Goal: Task Accomplishment & Management: Complete application form

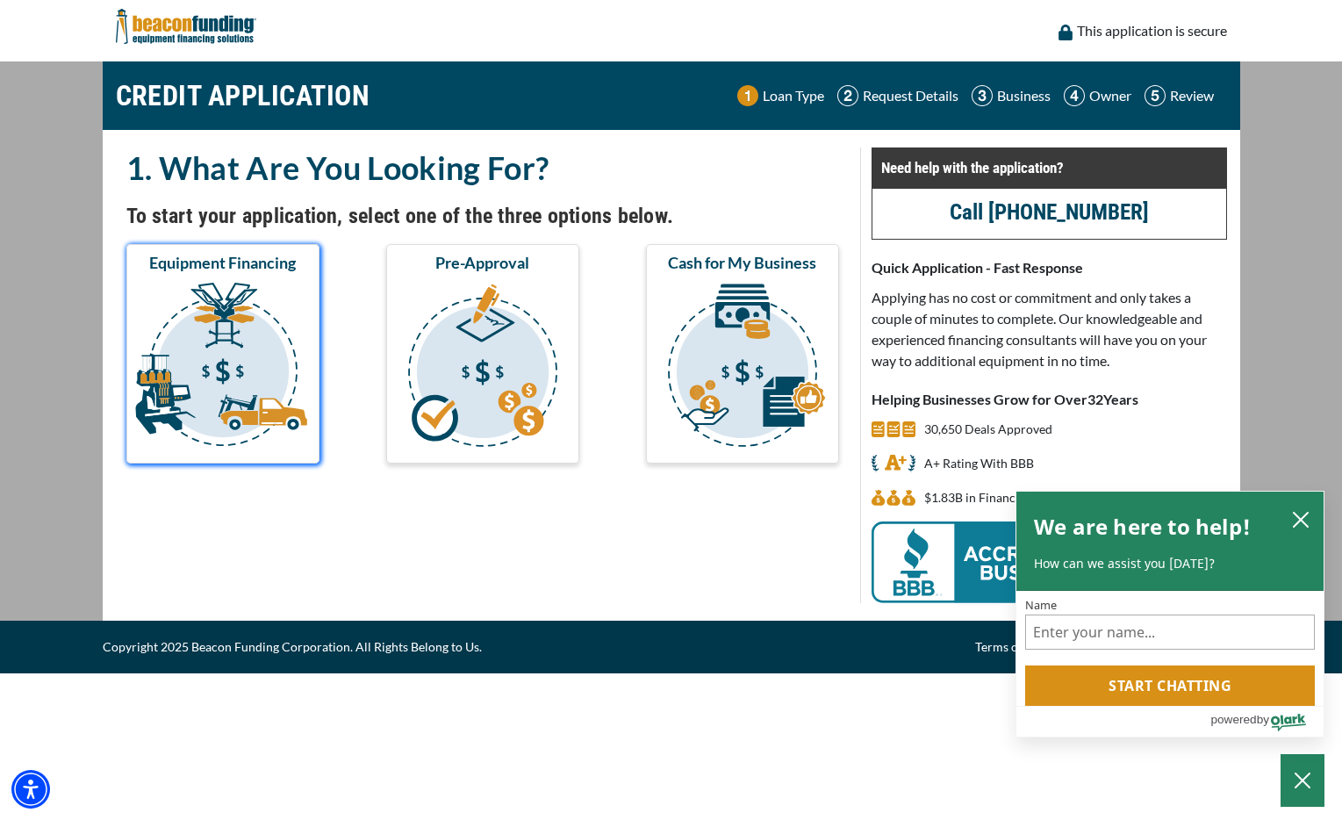
click at [202, 370] on img "submit" at bounding box center [223, 368] width 186 height 176
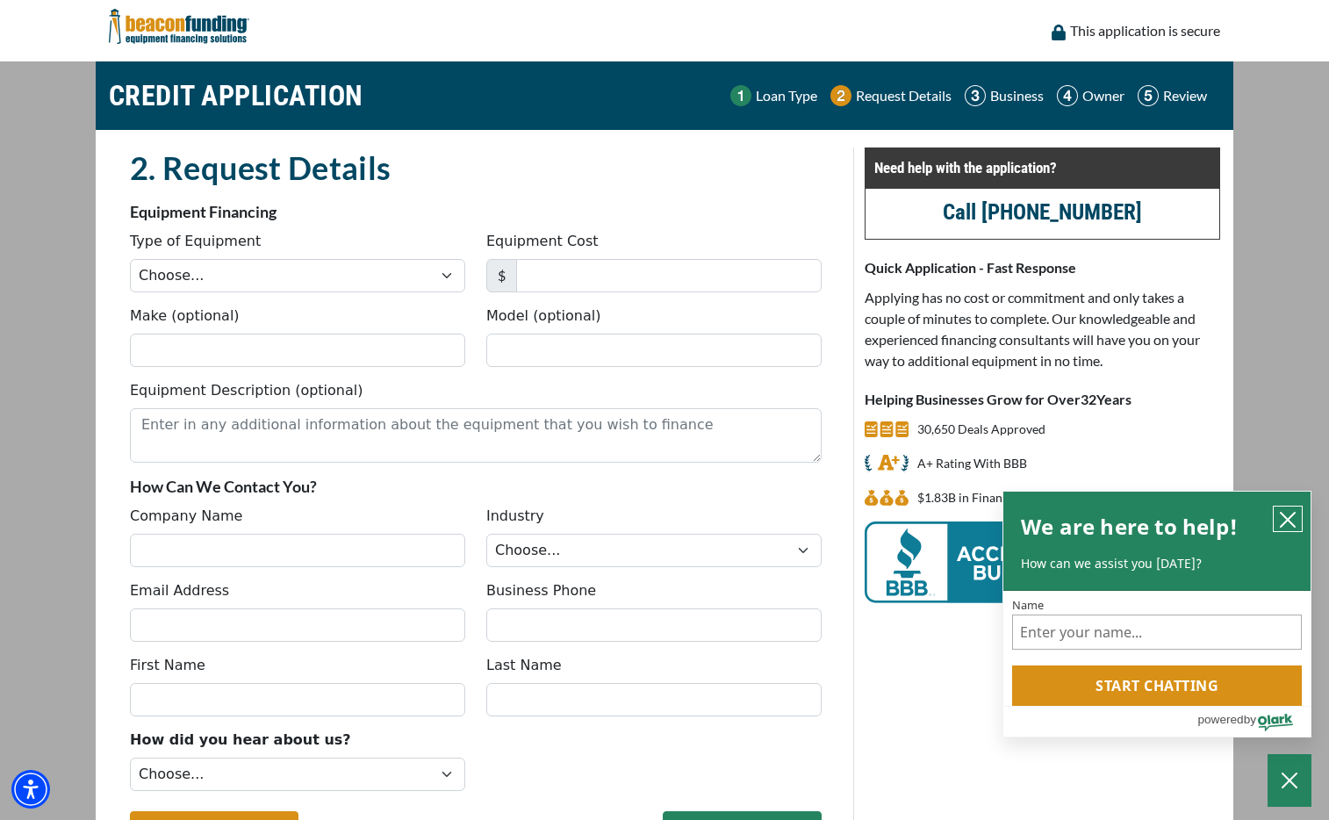
click at [1289, 516] on icon "close chatbox" at bounding box center [1288, 520] width 14 height 14
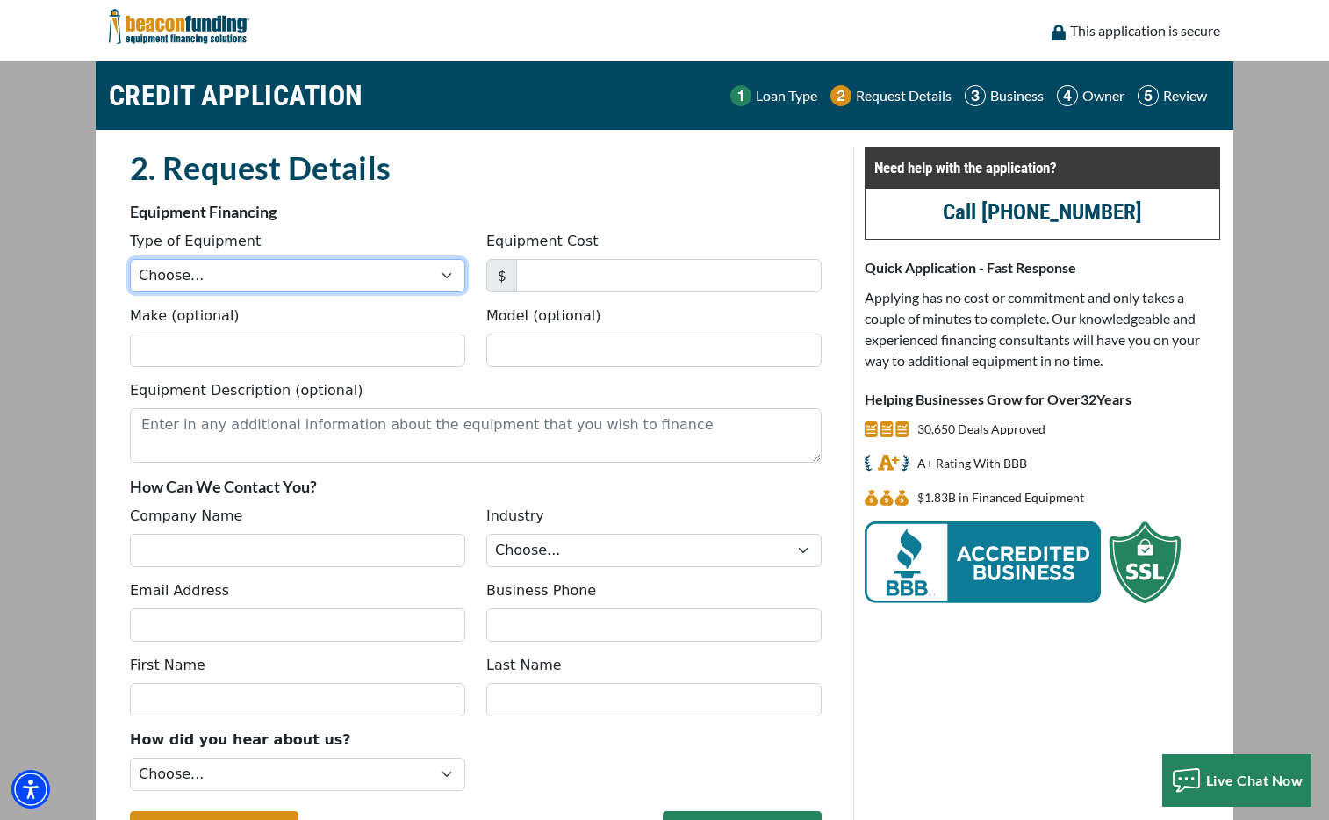
click at [255, 287] on select "Choose... Backhoe Boom/Bucket Truck Chipper Commercial Mower Crane DTG/DTF Prin…" at bounding box center [297, 275] width 335 height 33
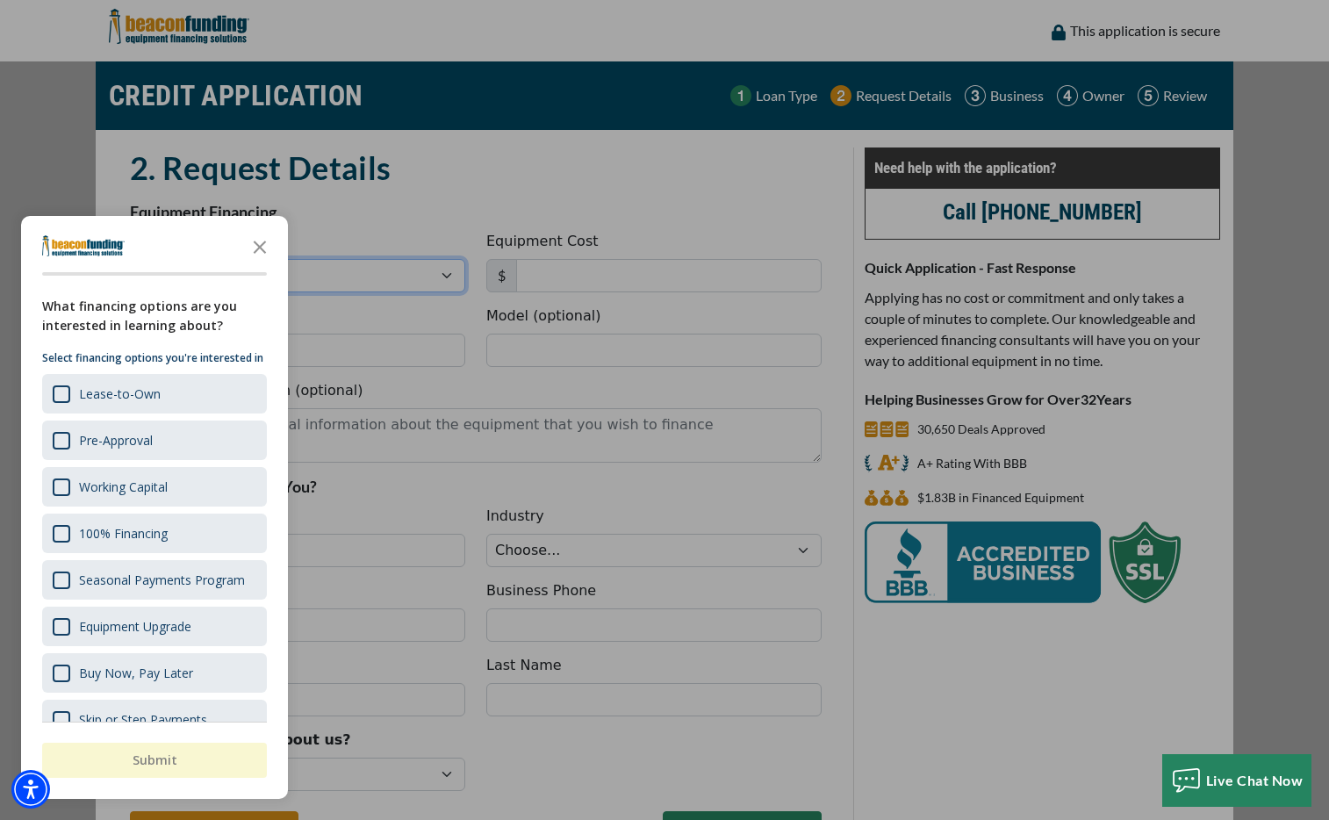
click at [130, 259] on select "Choose... Backhoe Boom/Bucket Truck Chipper Commercial Mower Crane DTG/DTF Prin…" at bounding box center [297, 275] width 335 height 33
click at [57, 403] on div "Survey" at bounding box center [62, 394] width 18 height 18
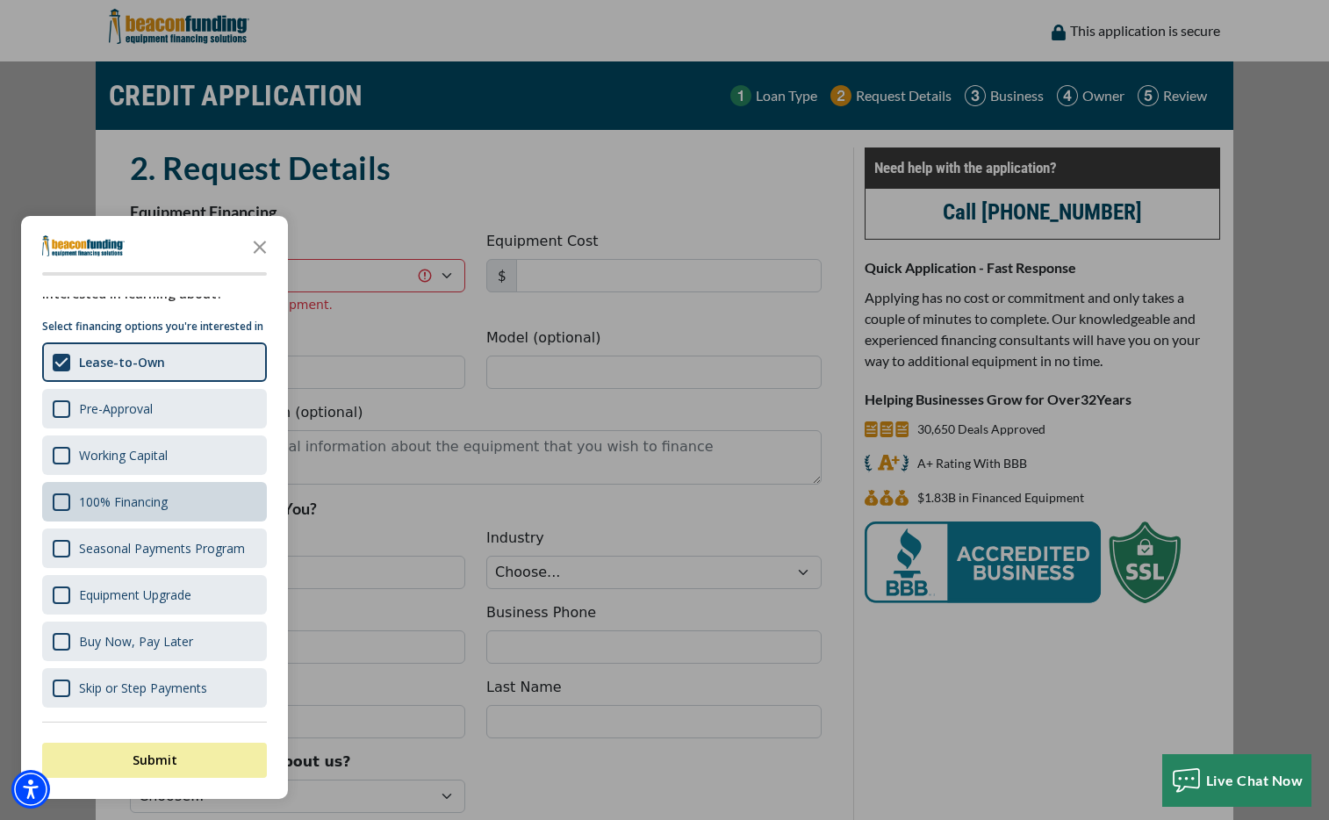
scroll to position [49, 0]
click at [64, 506] on div "Survey" at bounding box center [62, 502] width 18 height 18
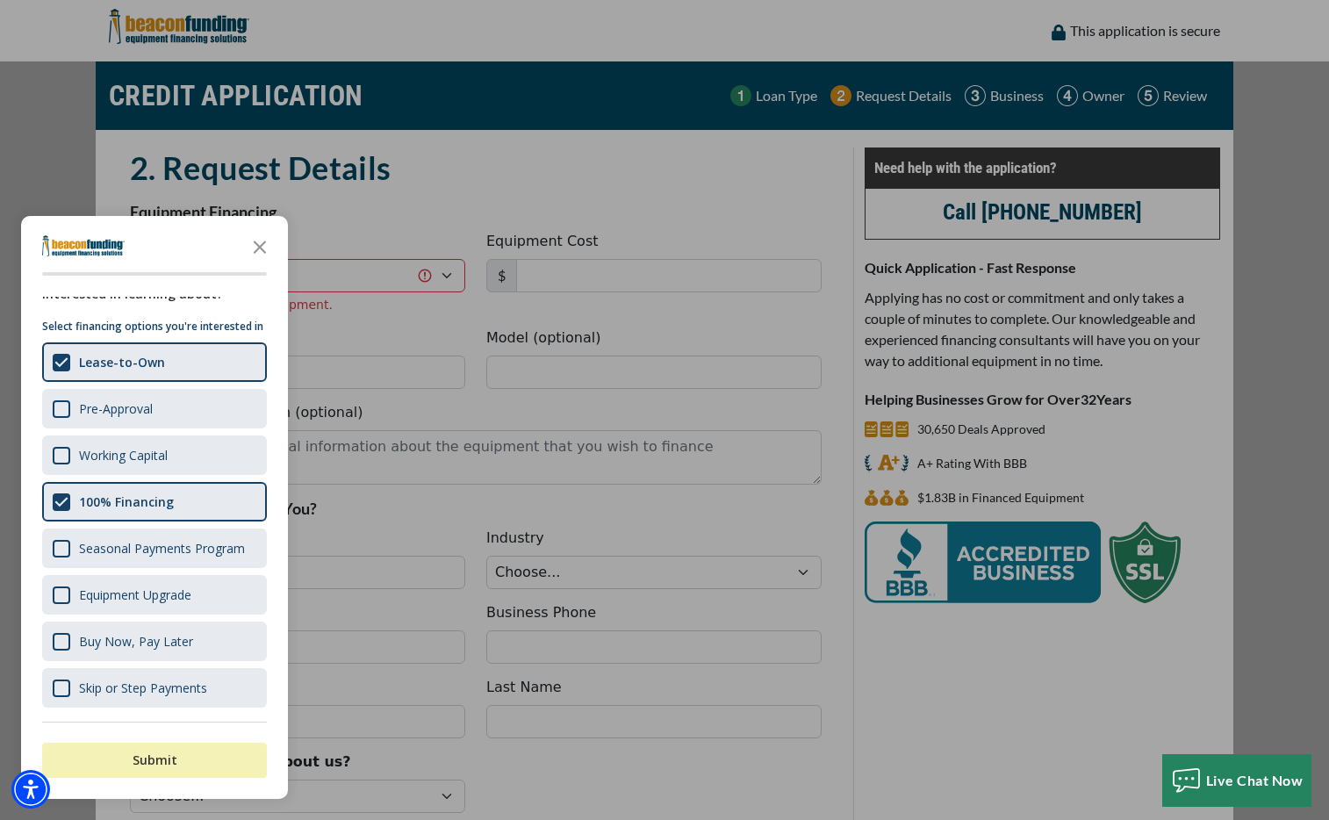
click at [150, 765] on button "Submit" at bounding box center [154, 760] width 225 height 35
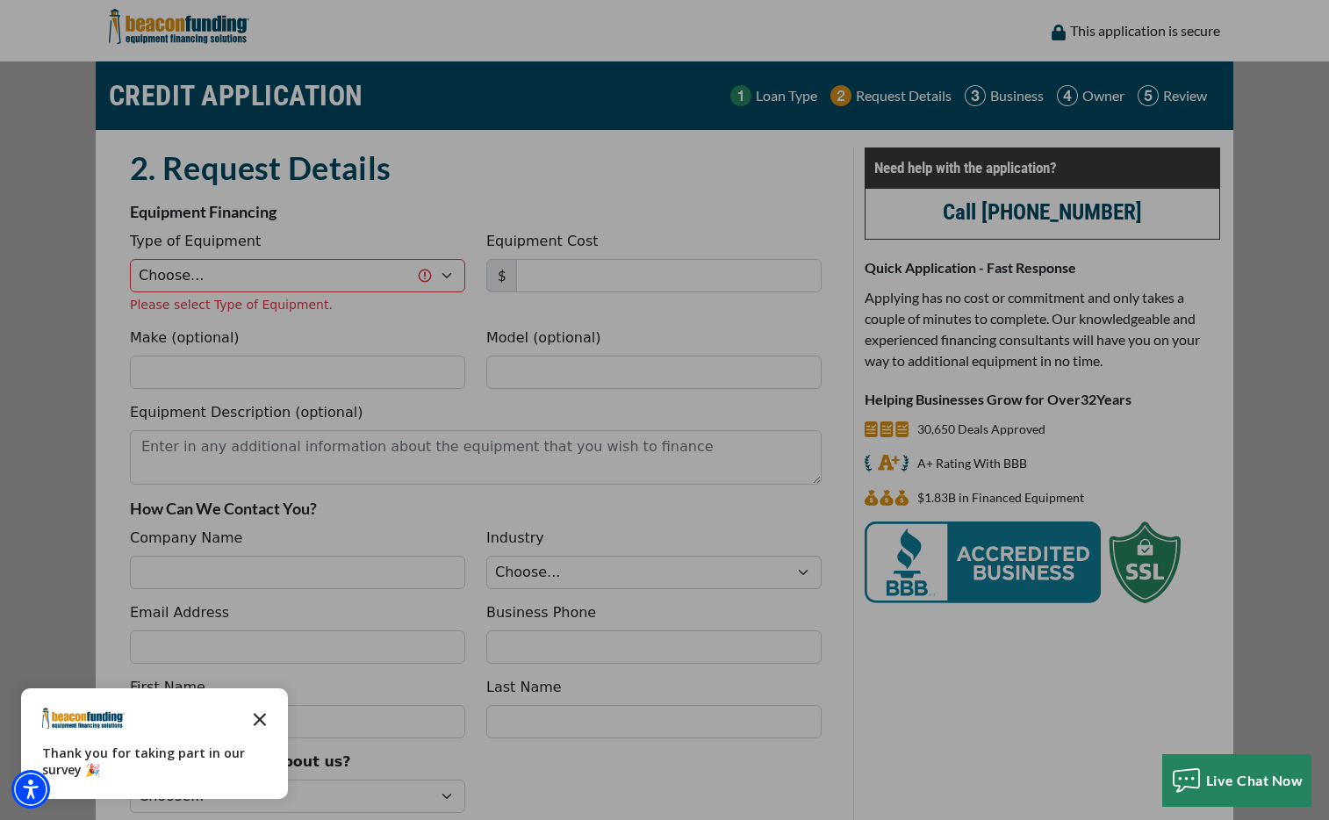
click at [260, 715] on icon "Close the survey" at bounding box center [259, 717] width 35 height 35
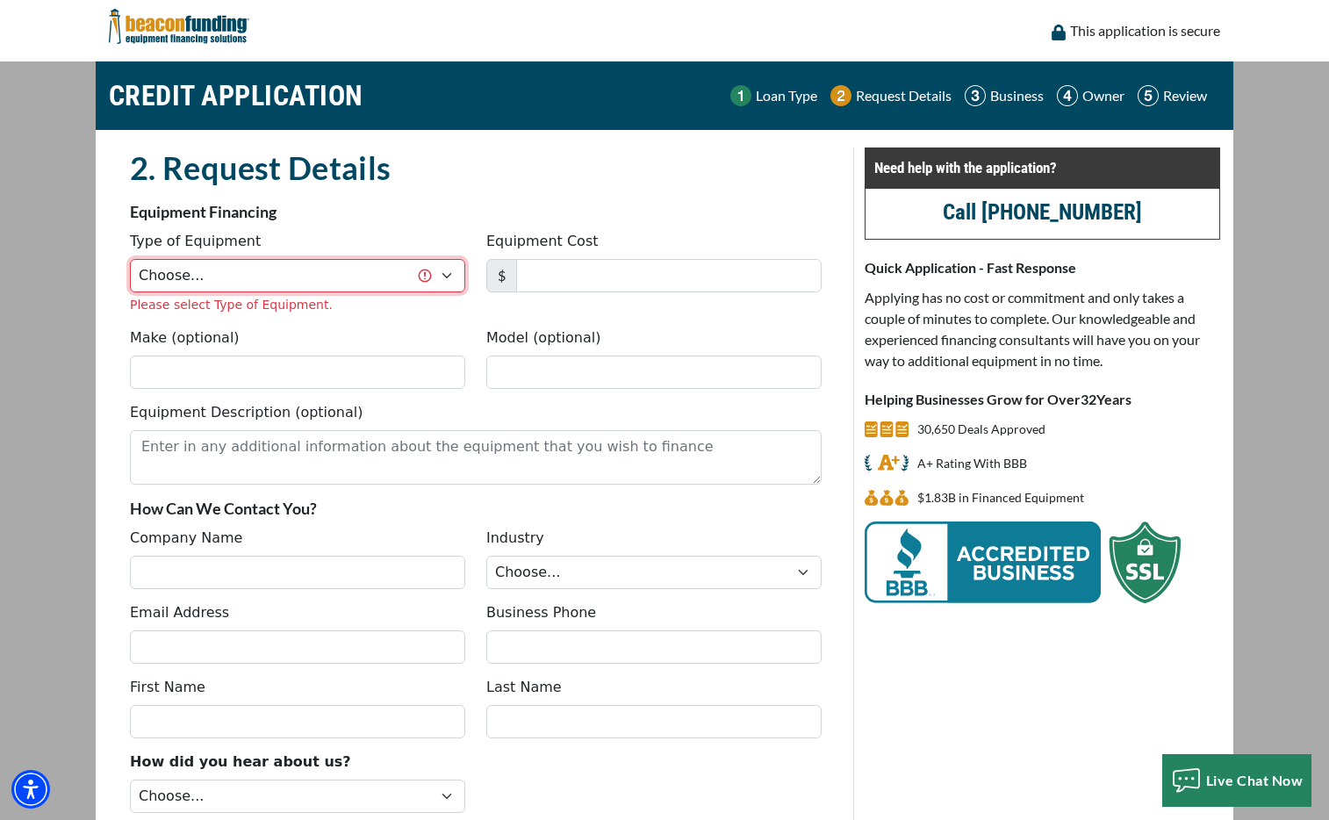
click at [312, 291] on select "Choose... Backhoe Boom/Bucket Truck Chipper Commercial Mower Crane DTG/DTF Prin…" at bounding box center [297, 275] width 335 height 33
select select "1"
click at [130, 259] on select "Choose... Backhoe Boom/Bucket Truck Chipper Commercial Mower Crane DTG/DTF Prin…" at bounding box center [297, 275] width 335 height 33
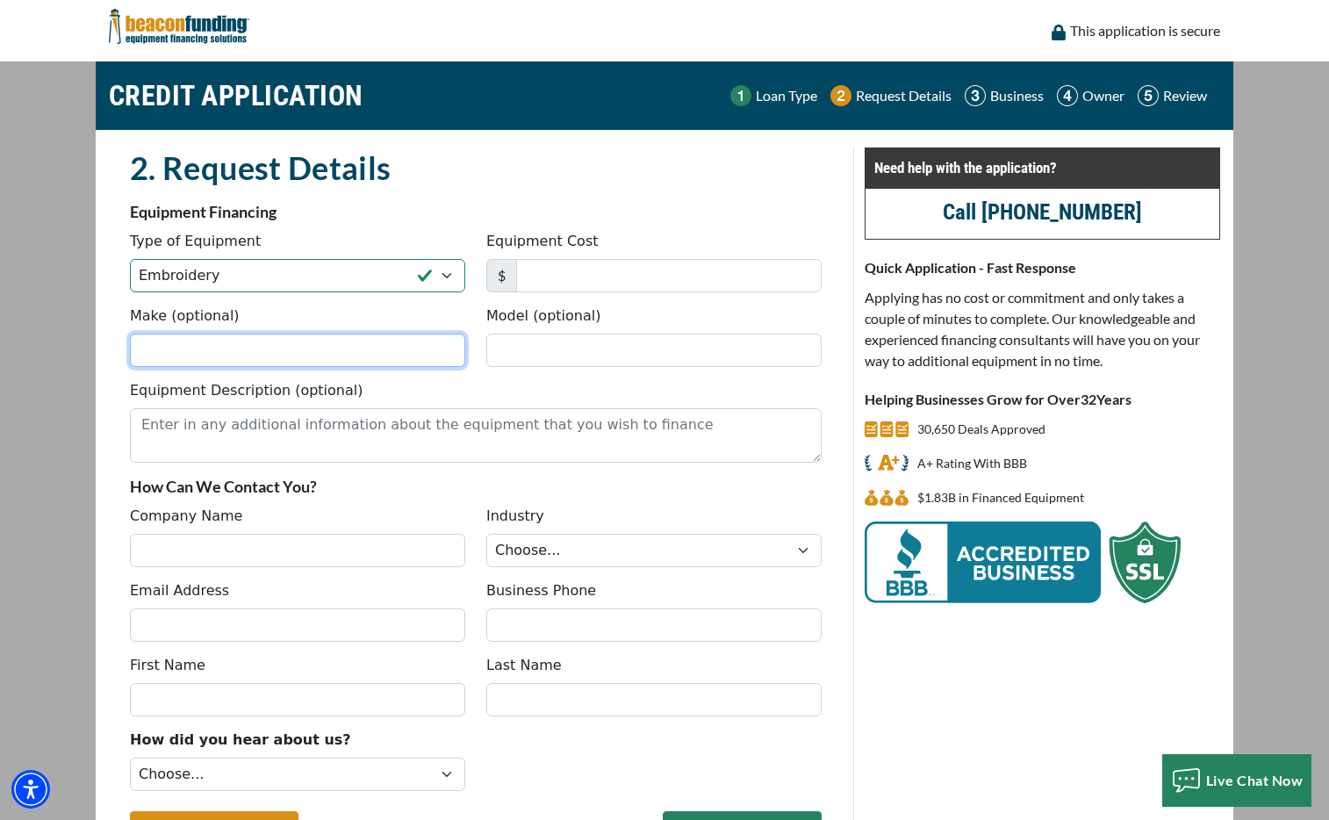
click at [297, 348] on input "Make (optional)" at bounding box center [297, 350] width 335 height 33
paste input "Tajima TMBP2-SC"
type input "Tajima TMBP2-SC"
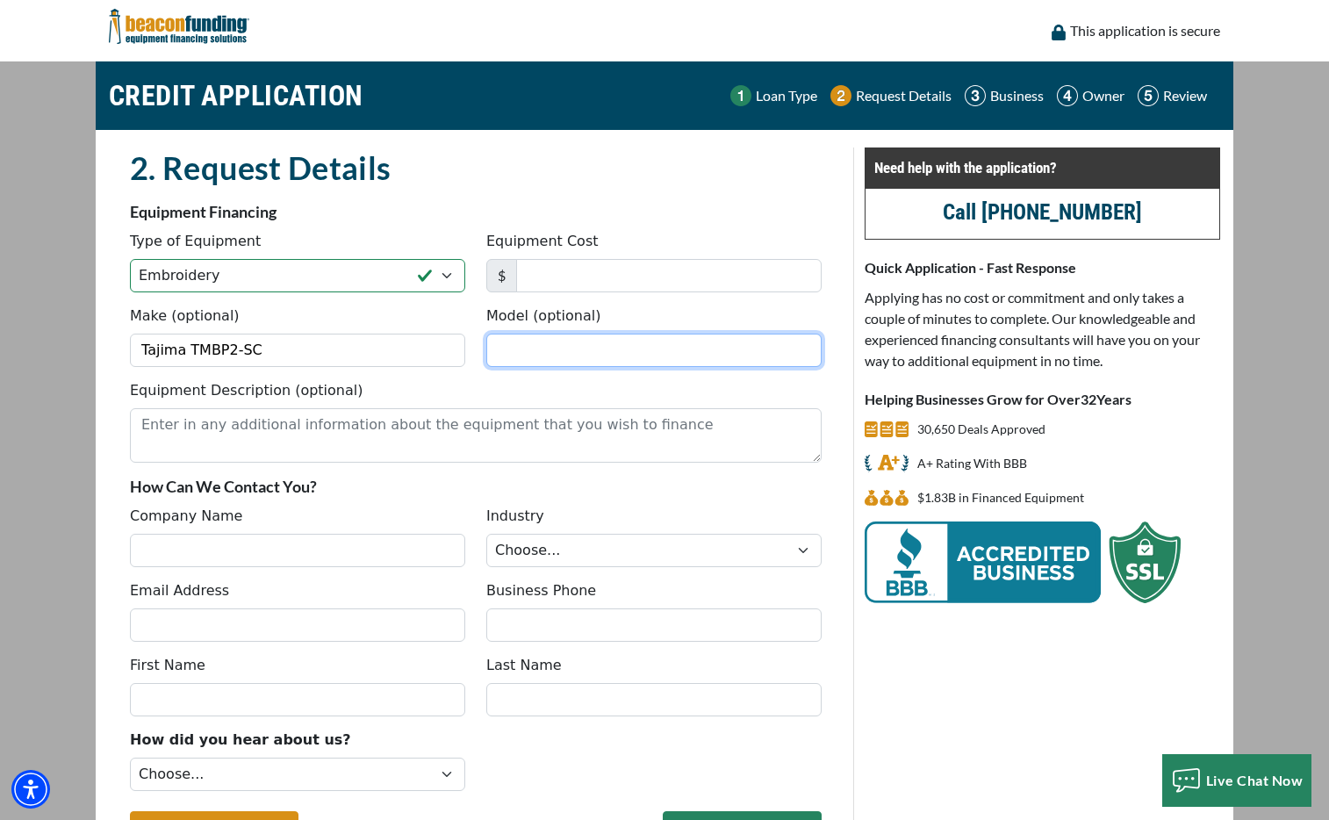
click at [596, 343] on input "Model (optional)" at bounding box center [653, 350] width 335 height 33
paste input "Tajima TMBP2-SC"
type input "Tajima TMBP2-SC"
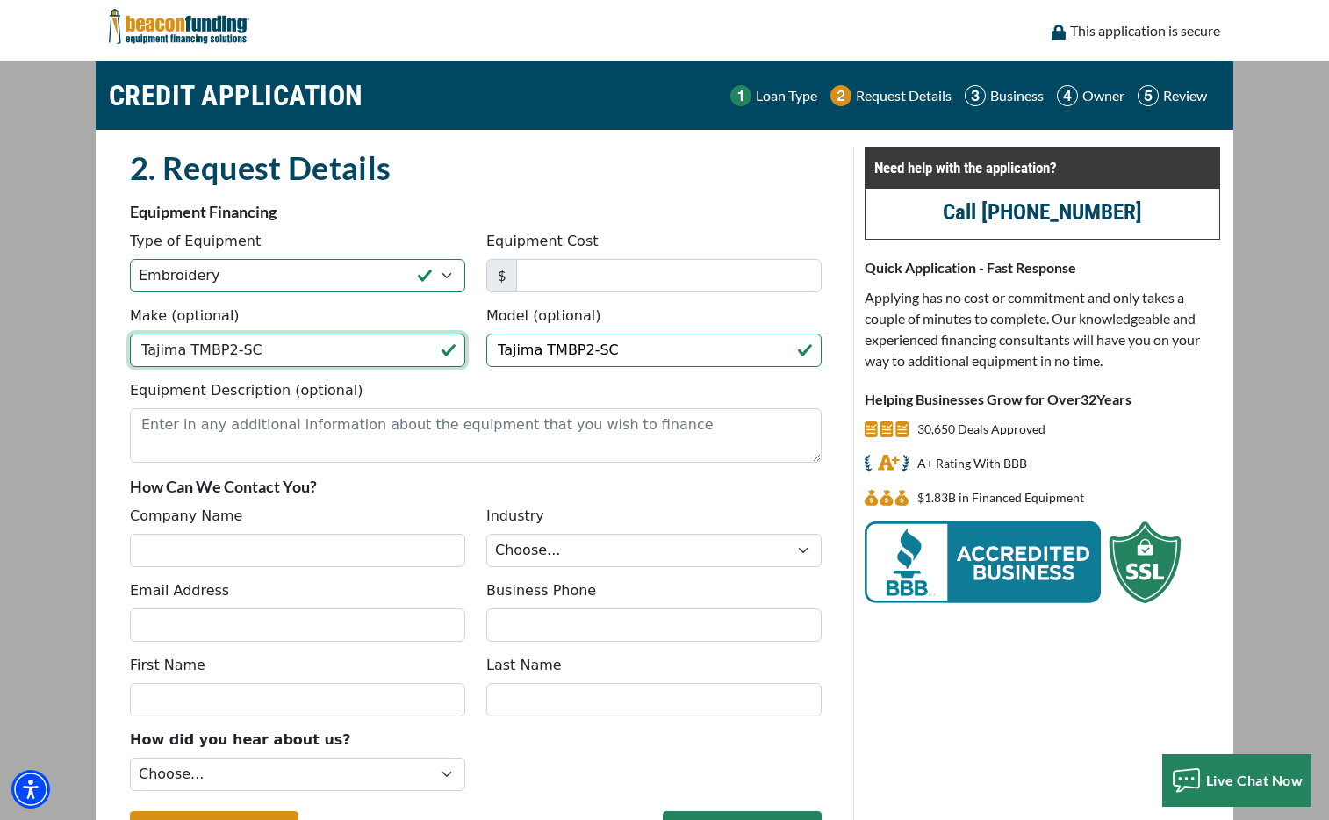
drag, startPoint x: 309, startPoint y: 347, endPoint x: 188, endPoint y: 348, distance: 121.1
click at [188, 348] on input "Tajima TMBP2-SC" at bounding box center [297, 350] width 335 height 33
click at [442, 393] on div "Equipment Description (optional)" at bounding box center [475, 421] width 713 height 83
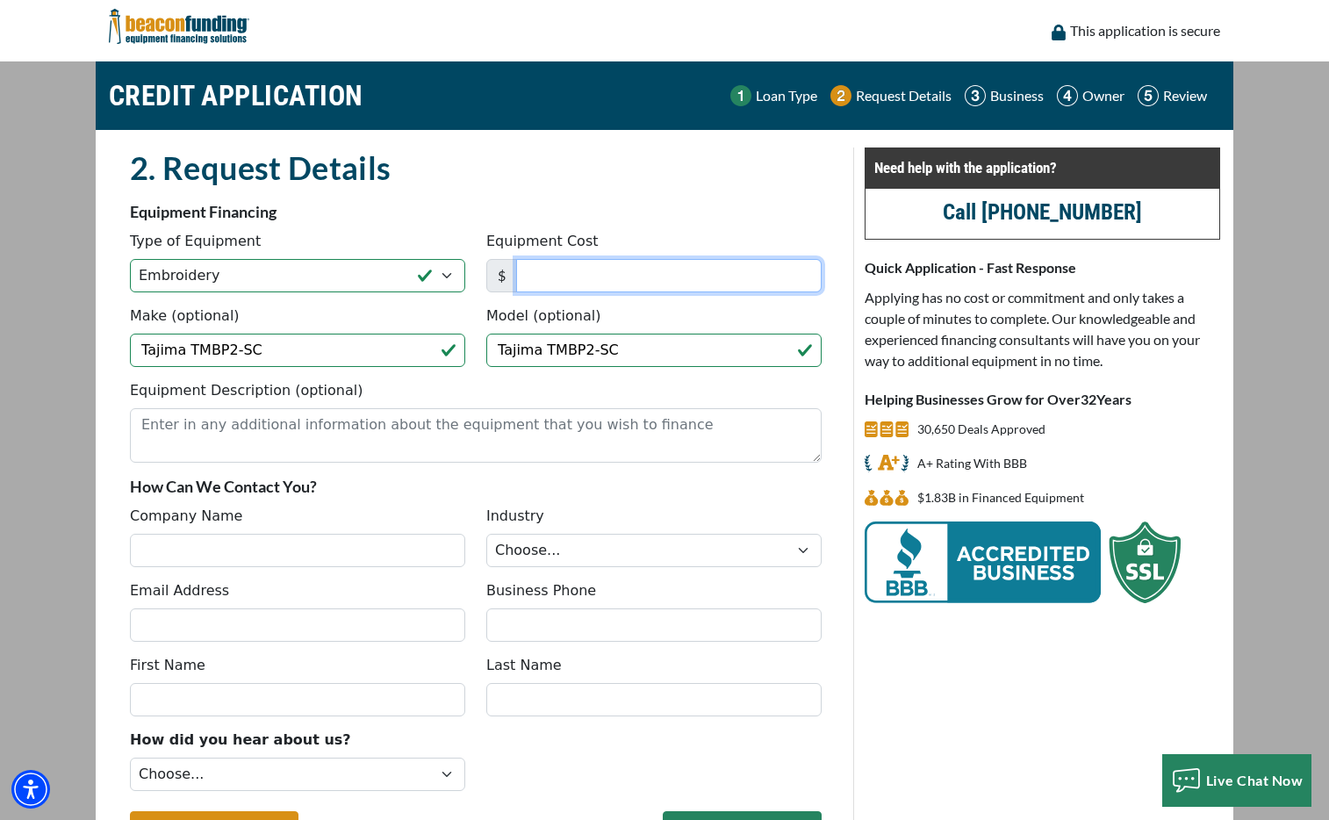
click at [635, 279] on input "Equipment Cost" at bounding box center [668, 275] width 305 height 33
type input "3"
type input "21,190"
click at [108, 452] on div "2. Request Details There was an issue while saving the data. Please try again a…" at bounding box center [475, 514] width 755 height 734
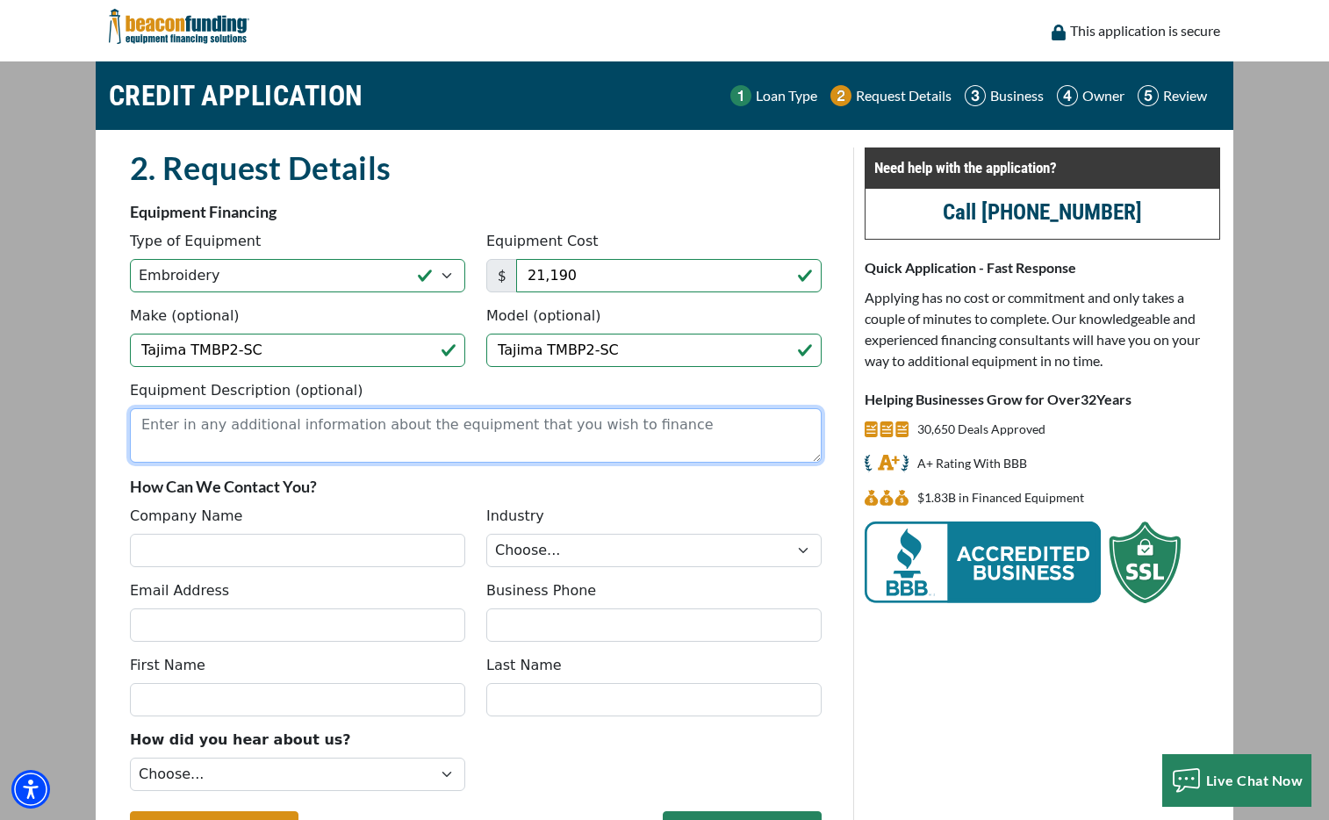
click at [484, 432] on textarea "Equipment Description (optional)" at bounding box center [476, 435] width 692 height 54
paste textarea "single head embroidery machine"
type textarea "single head embroidery machine"
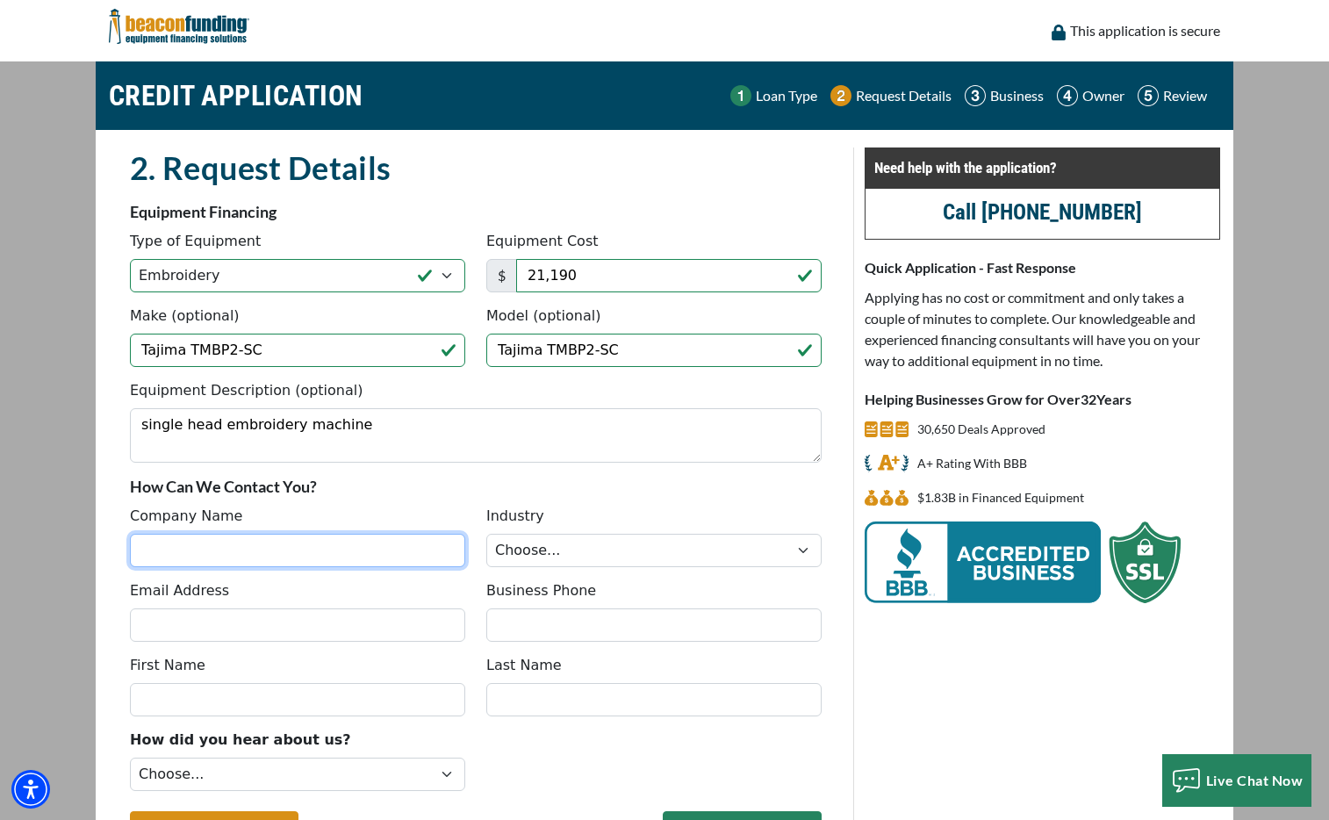
click at [267, 557] on input "Company Name" at bounding box center [297, 550] width 335 height 33
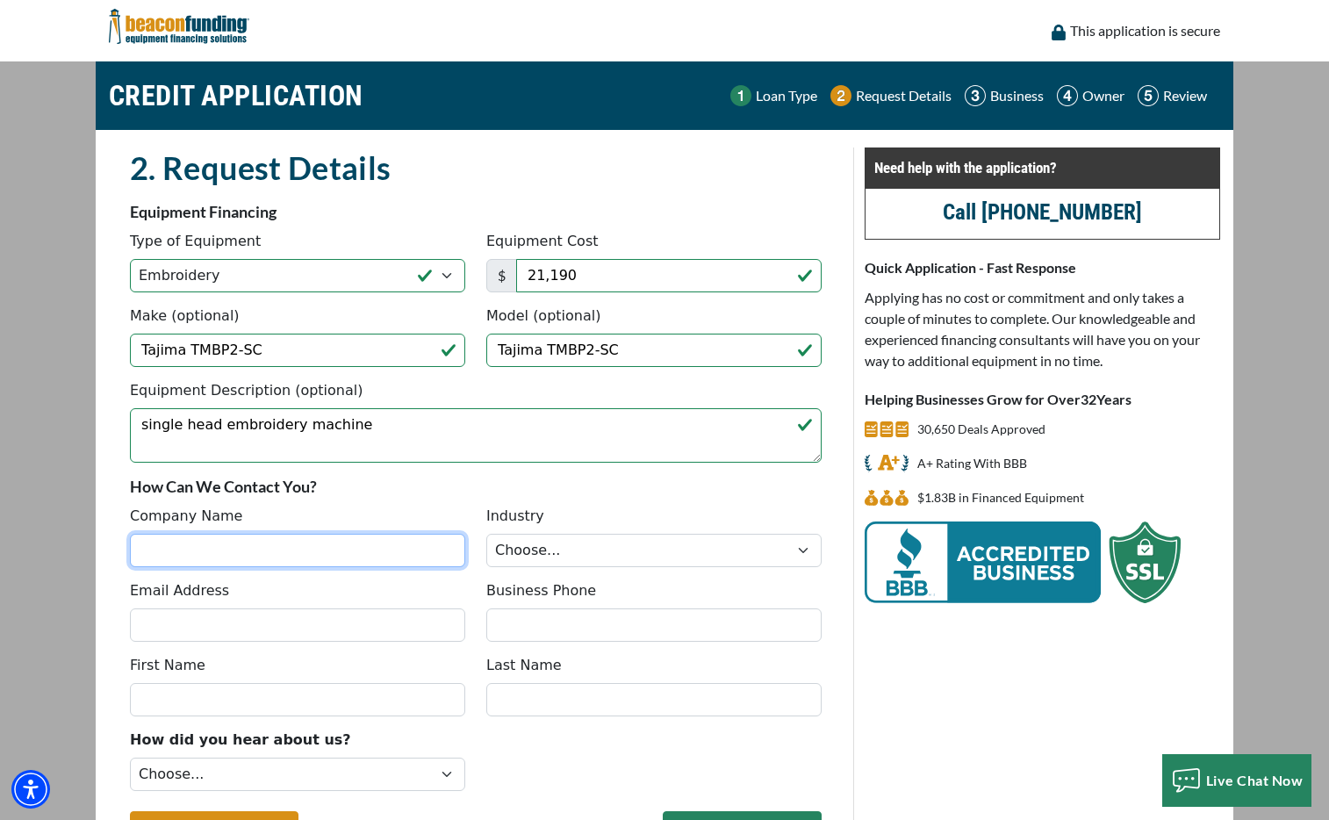
type input "Lander Coffee Co"
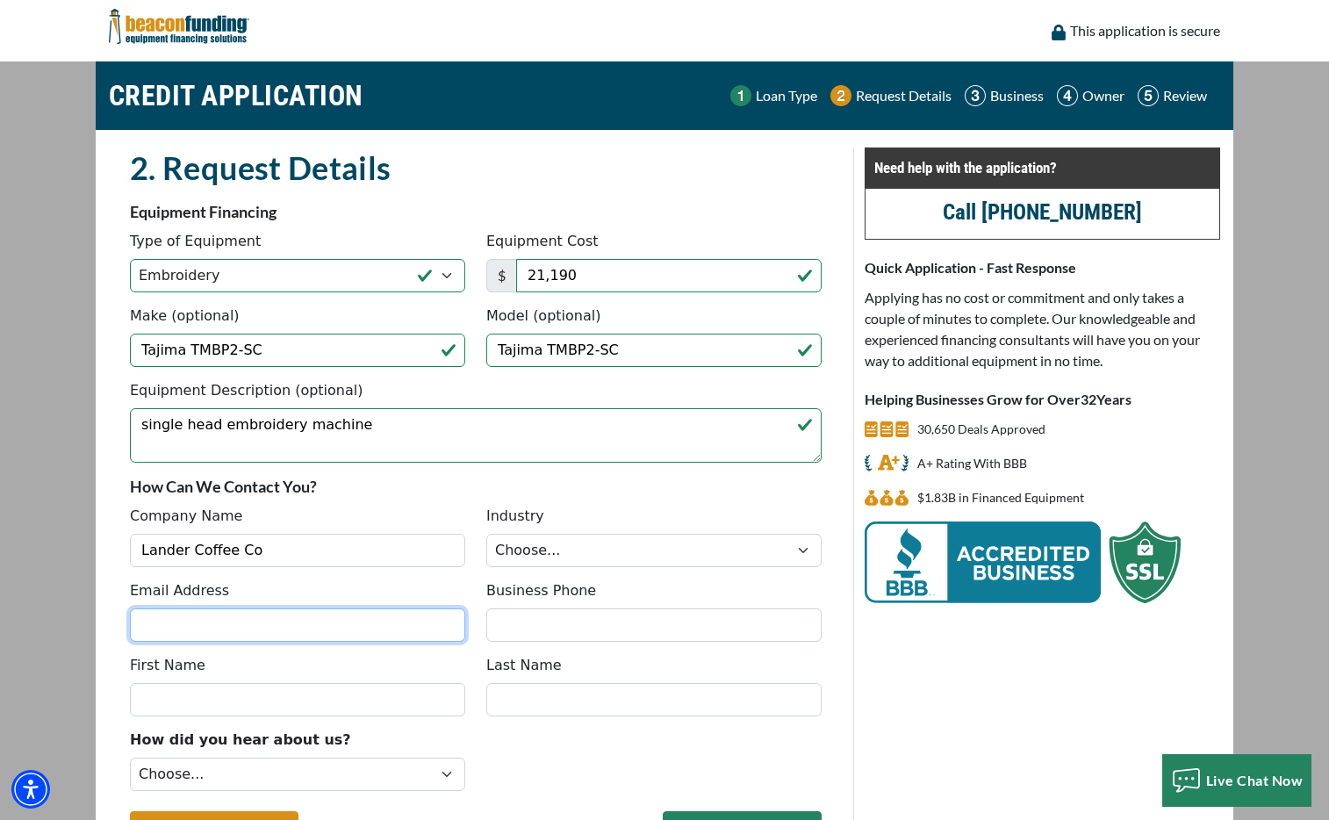
type input "landercoffeeco@coffeefreq.com"
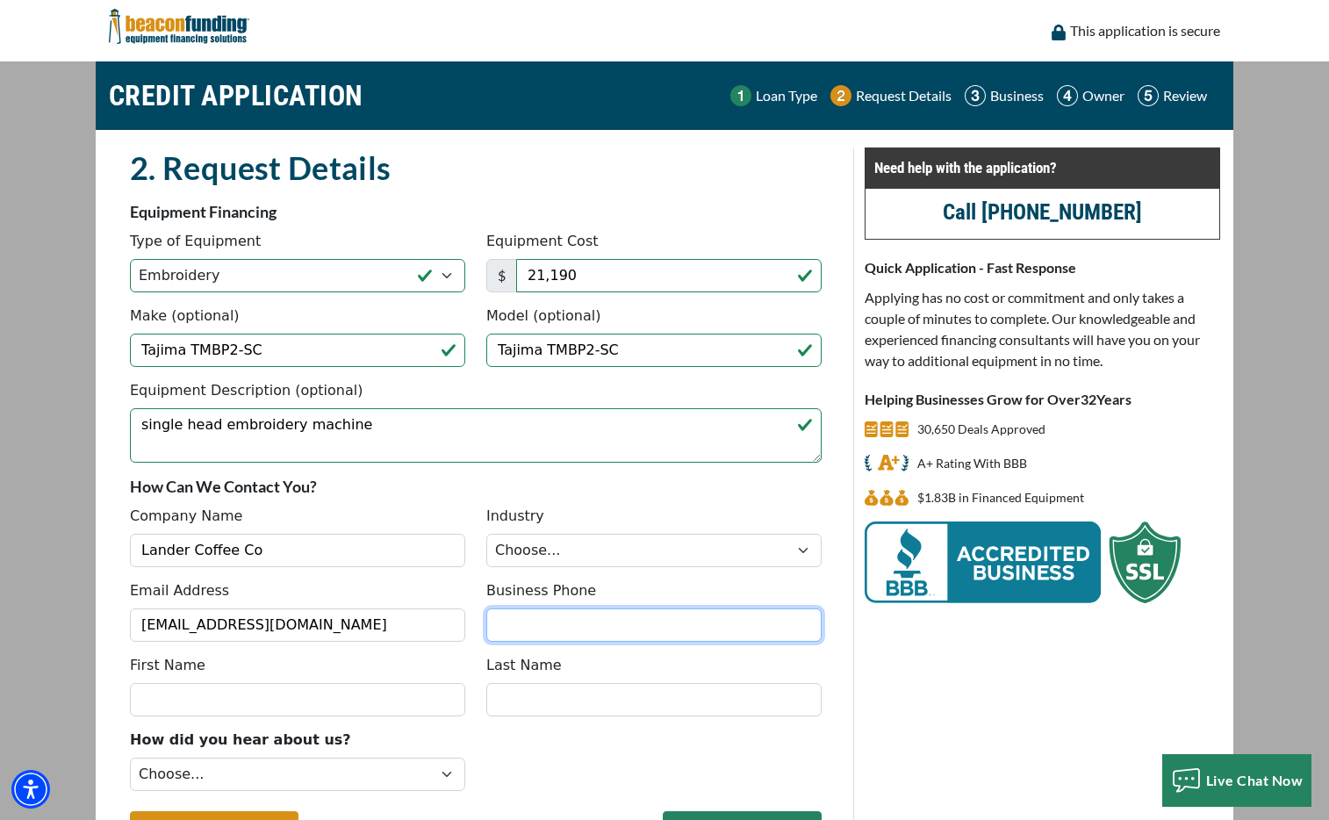
type input "8189831185"
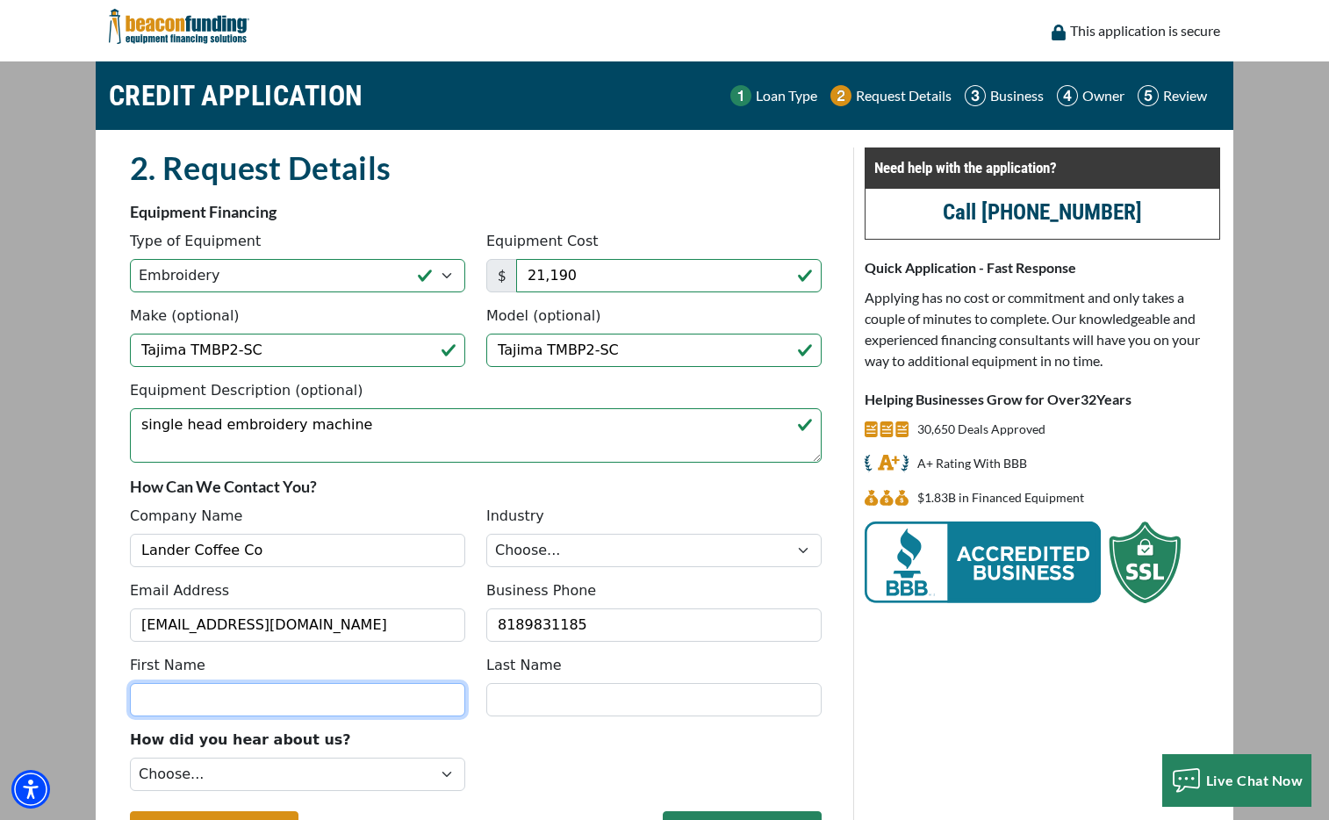
type input "Aubrey"
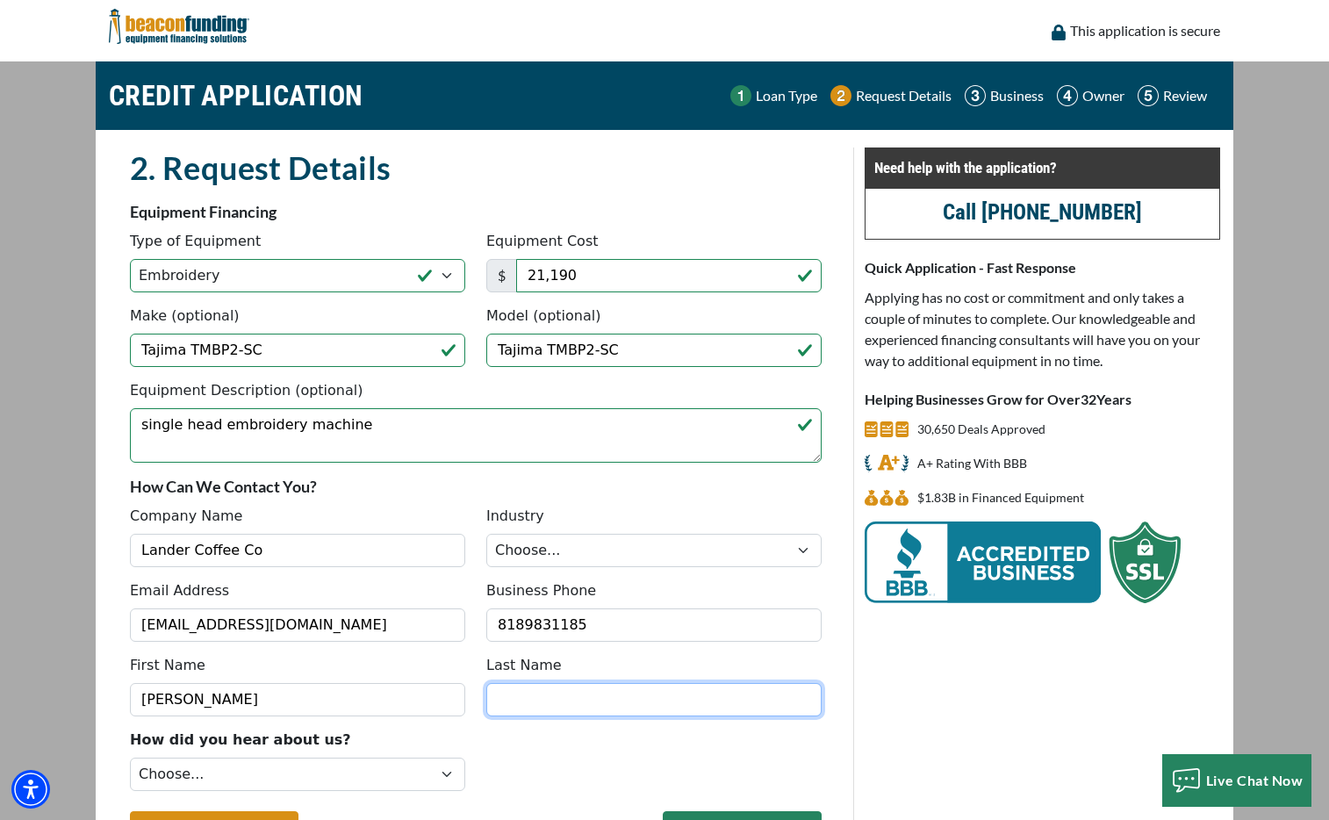
type input "Harms"
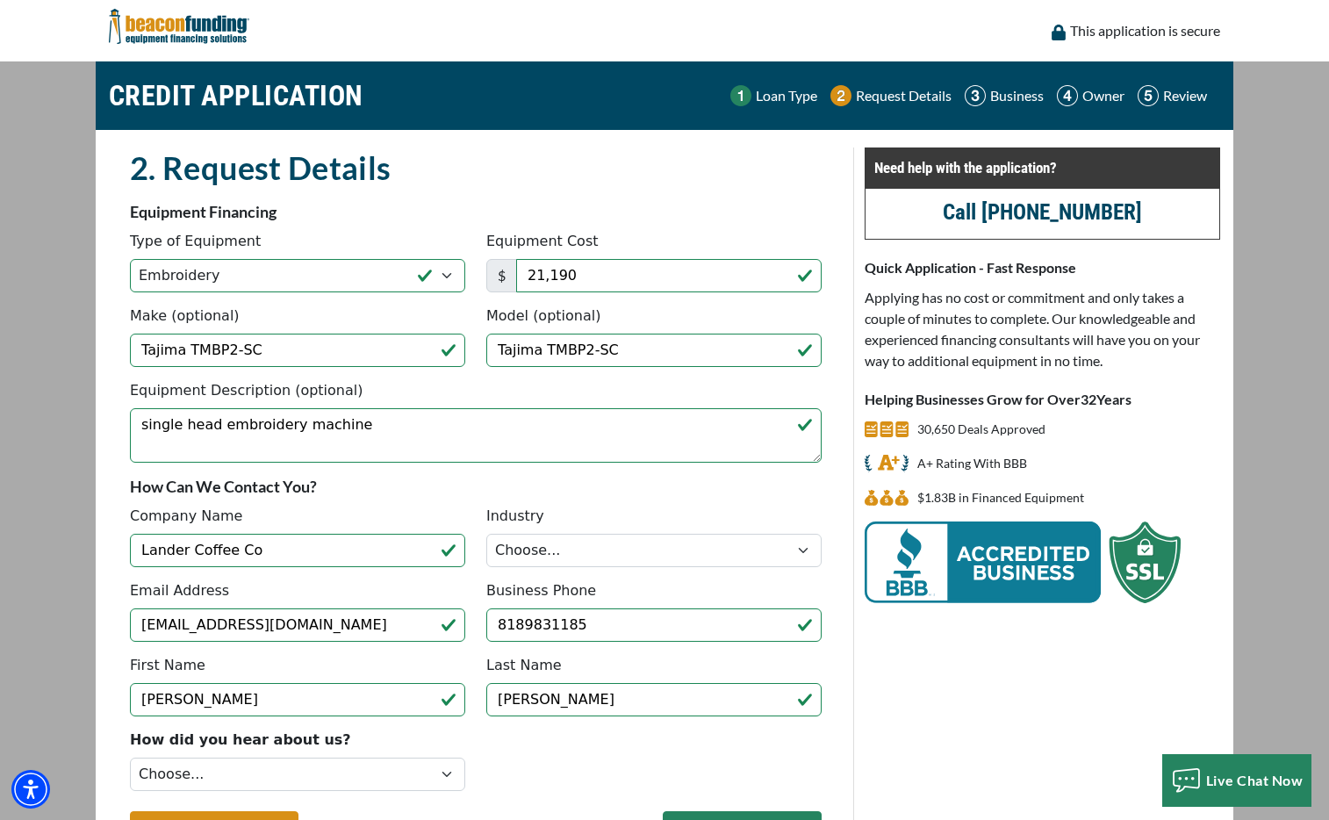
type input "(818) 983-1185"
click at [567, 551] on select "Choose... Towing Landscape/Hardscape Decorated Apparel Septic Light Constructio…" at bounding box center [653, 550] width 335 height 33
select select "5"
click at [486, 534] on select "Choose... Towing Landscape/Hardscape Decorated Apparel Septic Light Constructio…" at bounding box center [653, 550] width 335 height 33
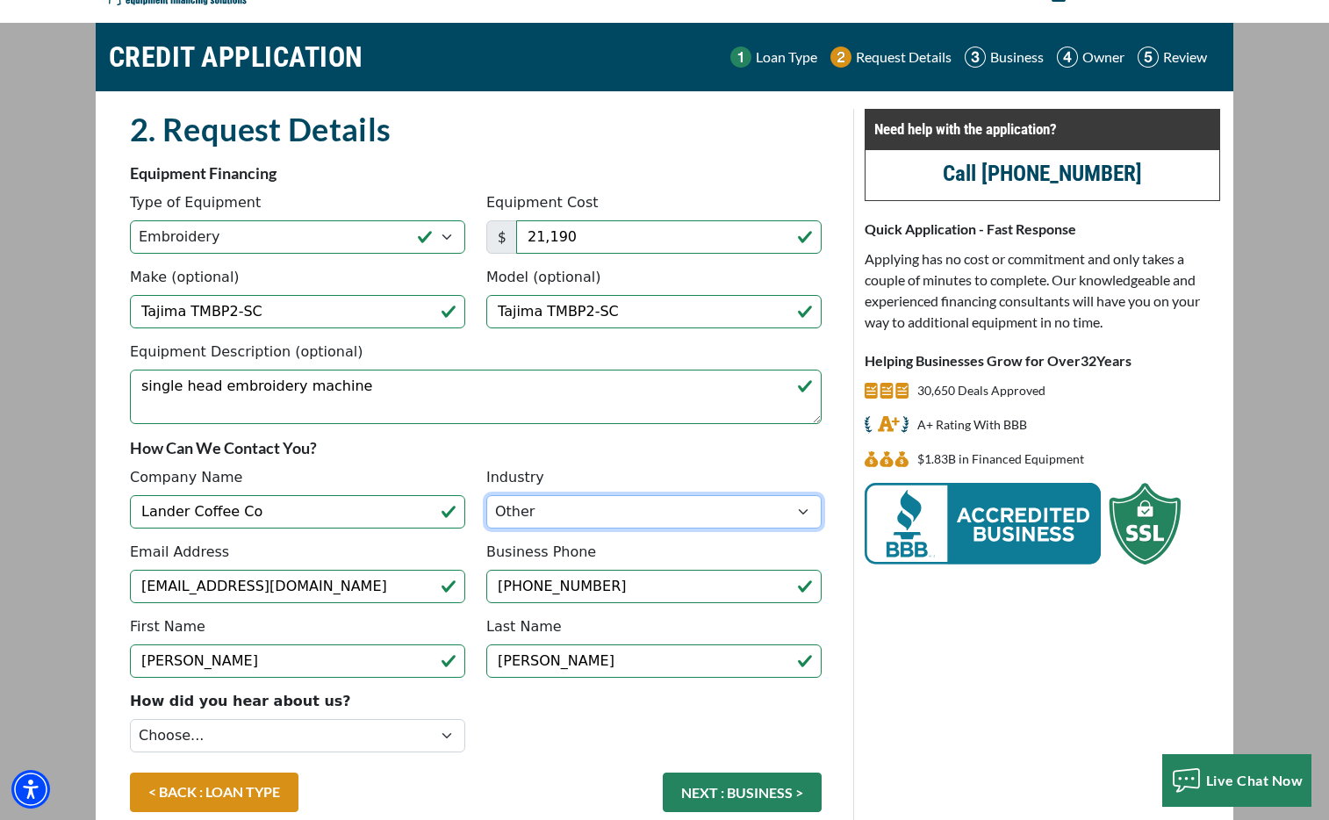
scroll to position [128, 0]
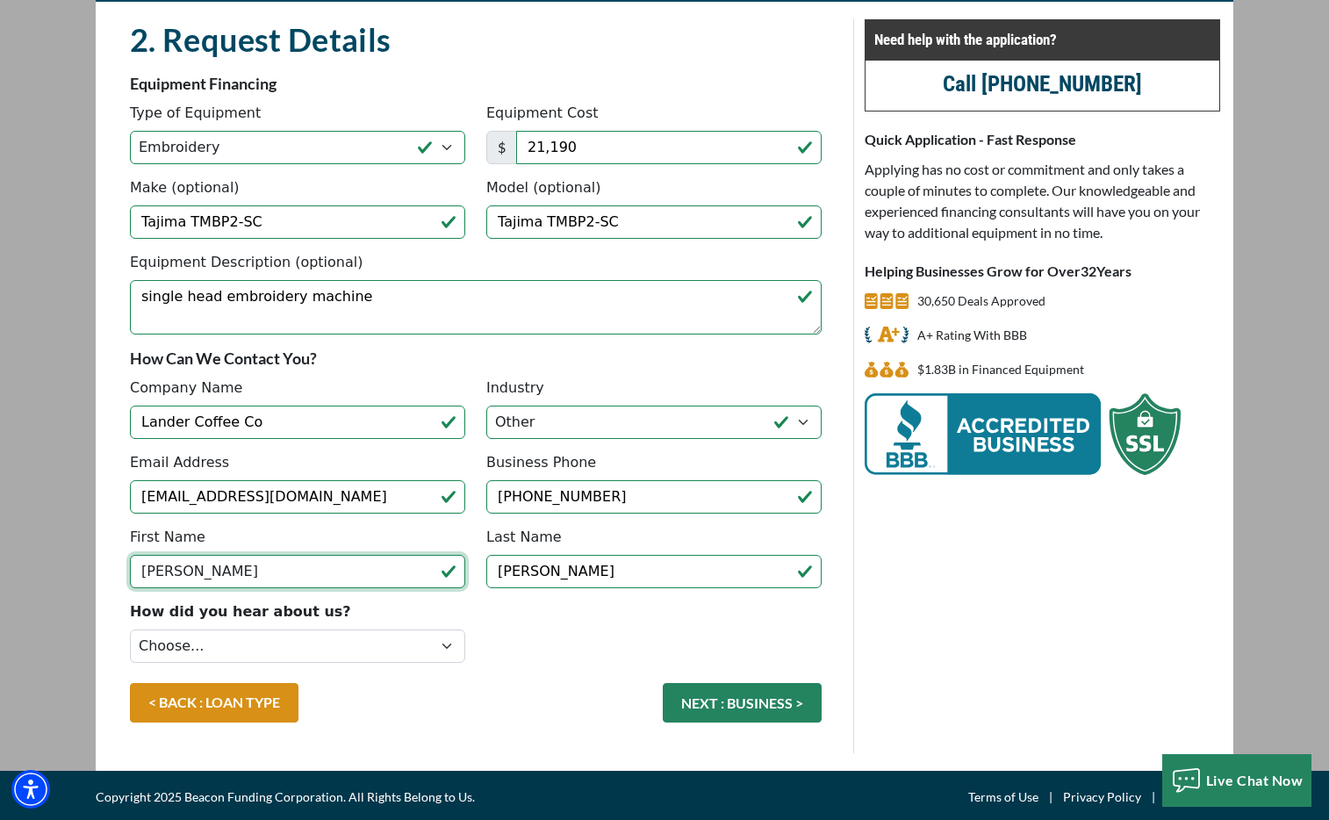
click at [275, 566] on input "Aubrey" at bounding box center [297, 571] width 335 height 33
type input "Brian"
click at [581, 704] on div "< BACK : LOAN TYPE NEXT : BUSINESS >" at bounding box center [475, 711] width 713 height 57
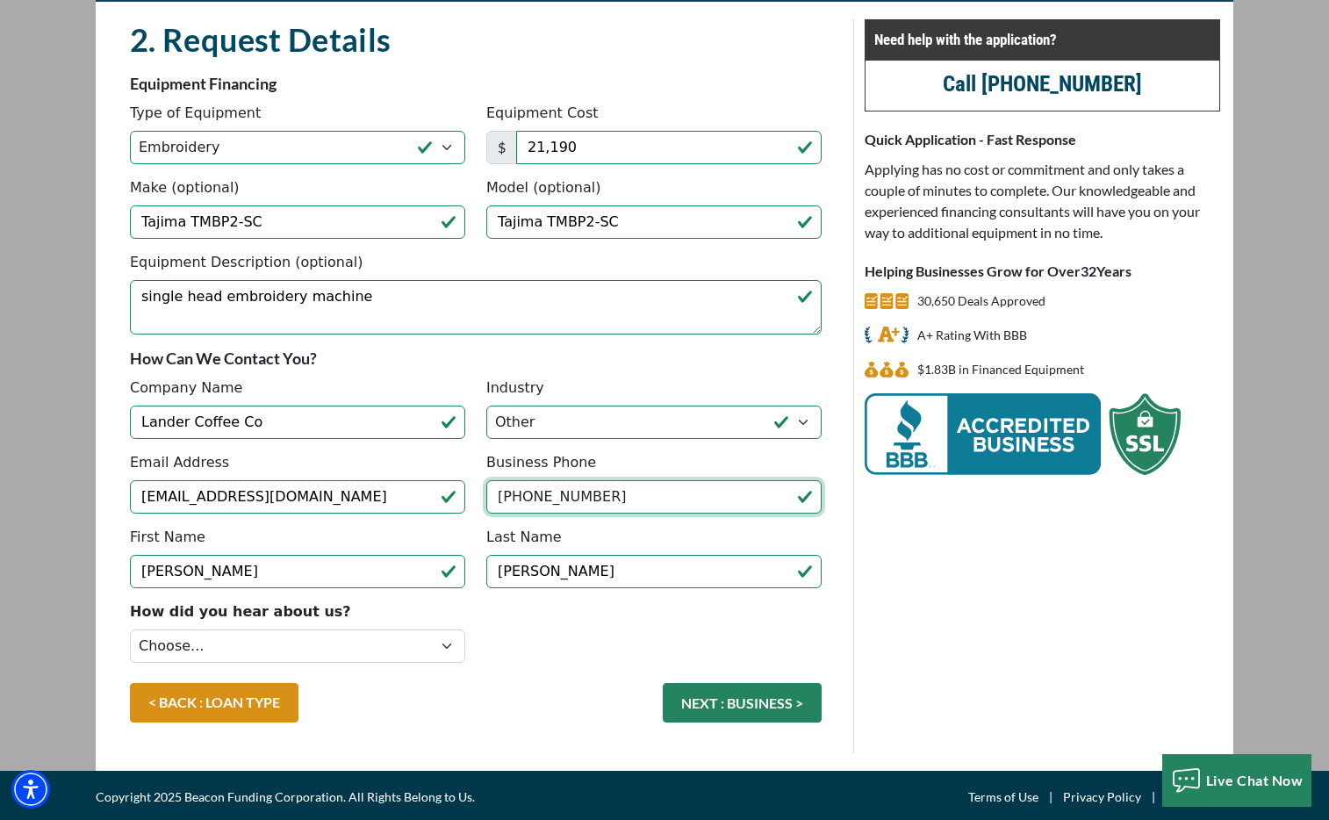
click at [611, 498] on input "(818) 983-1185" at bounding box center [653, 496] width 335 height 33
type input "(307) 349-3759"
click at [482, 730] on div "< BACK : LOAN TYPE NEXT : BUSINESS >" at bounding box center [475, 711] width 713 height 57
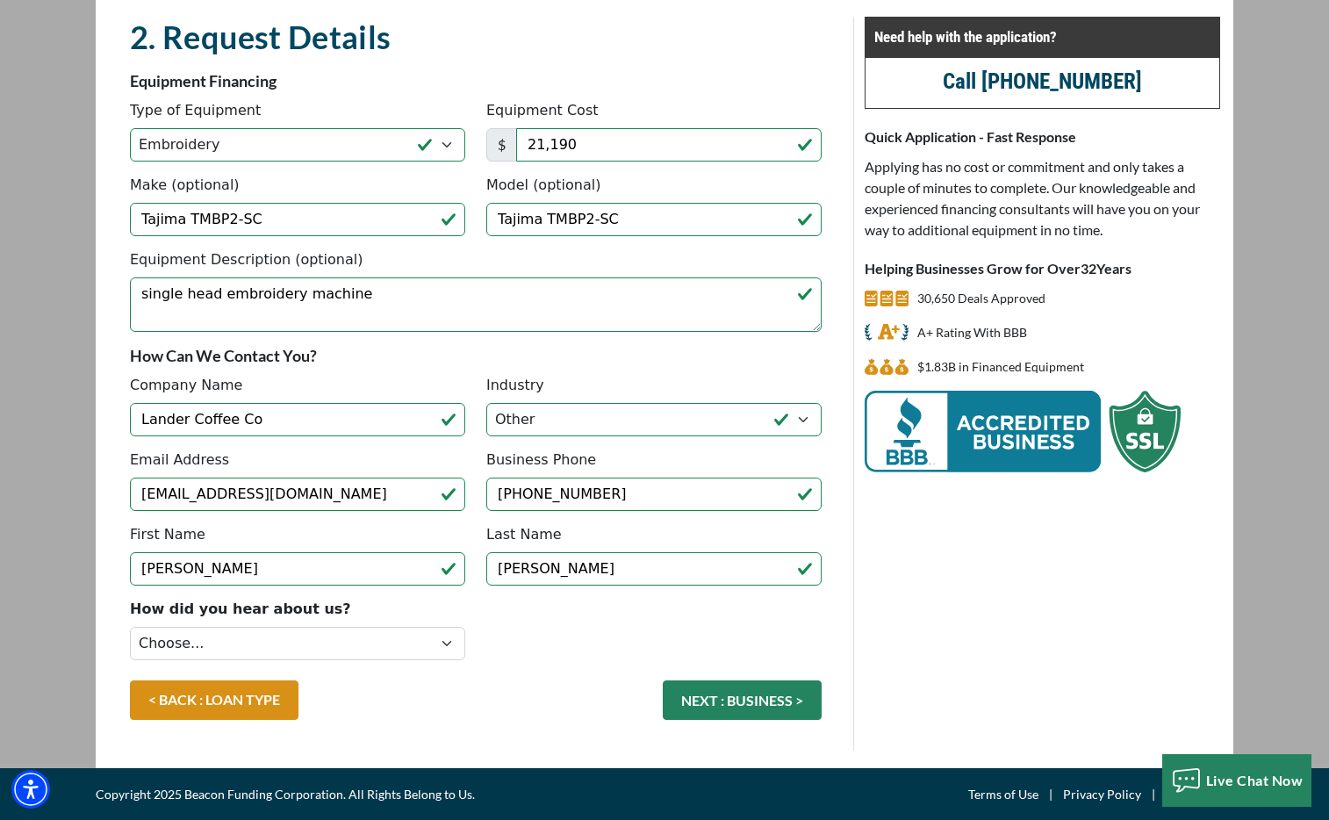
scroll to position [132, 0]
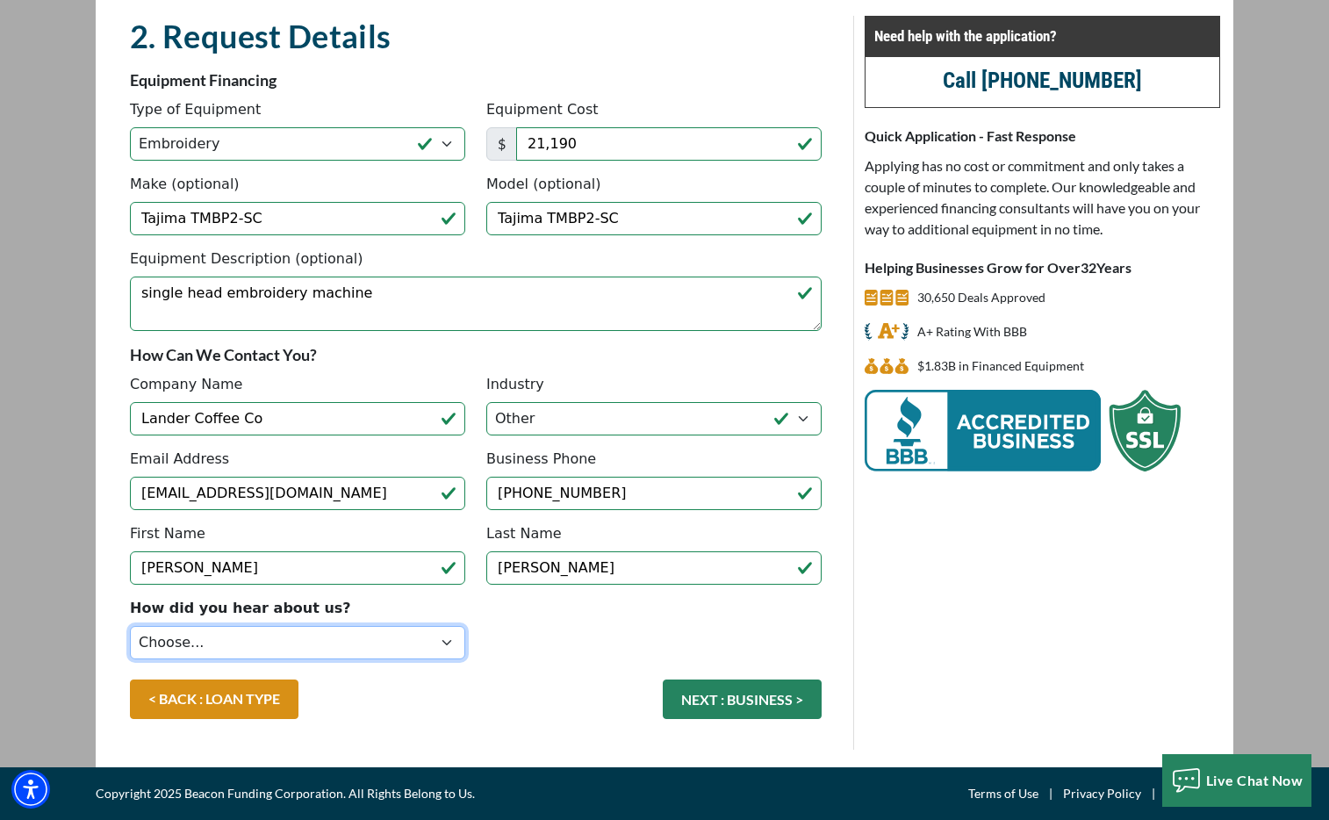
click at [437, 639] on select "Choose... Internet Search Vendor Referral Word of Mouth Client Referral Email E…" at bounding box center [297, 642] width 335 height 33
select select "9"
click at [130, 626] on select "Choose... Internet Search Vendor Referral Word of Mouth Client Referral Email E…" at bounding box center [297, 642] width 335 height 33
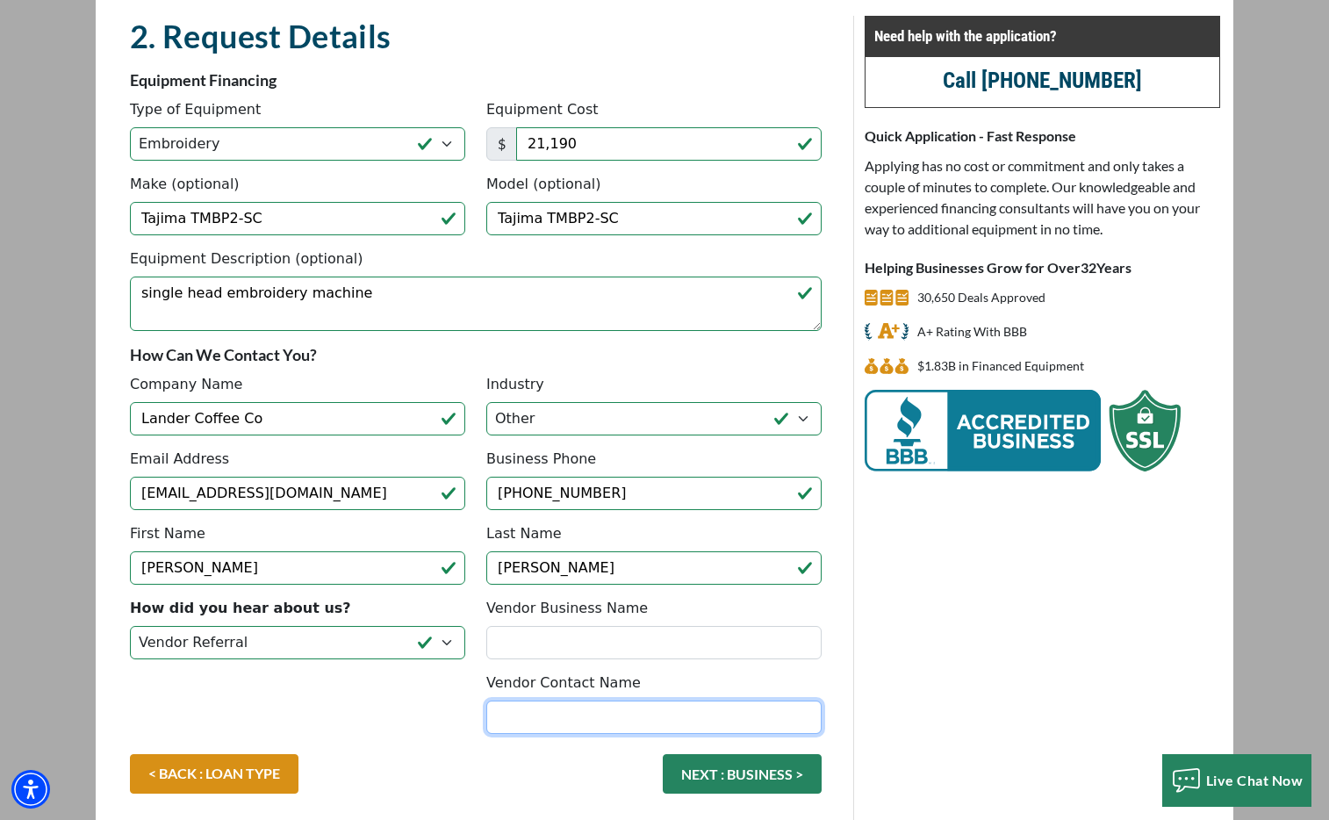
click at [572, 721] on input "Vendor Contact Name" at bounding box center [653, 716] width 335 height 33
paste input "John Wesolowski"
click at [536, 715] on input "John Wesolowski" at bounding box center [653, 716] width 335 height 33
drag, startPoint x: 529, startPoint y: 715, endPoint x: 442, endPoint y: 716, distance: 87.8
click at [442, 716] on div "How did you hear about us? Choose... Internet Search Vendor Referral Word of Mo…" at bounding box center [475, 676] width 713 height 156
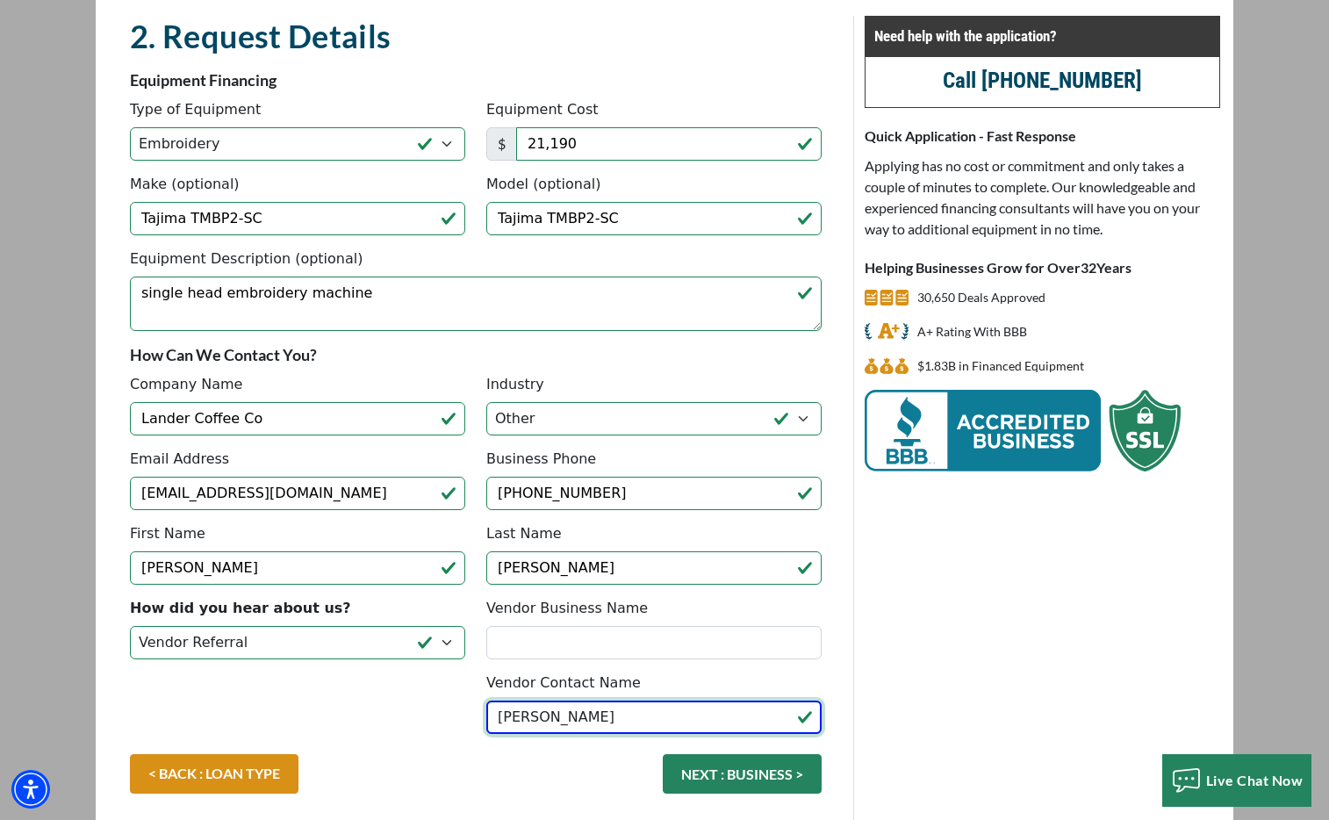
type input "John Wesolowski"
click at [718, 602] on div "Vendor Business Name" at bounding box center [654, 628] width 356 height 61
click at [682, 717] on input "John Wesolowski" at bounding box center [653, 716] width 335 height 33
